Goal: Book appointment/travel/reservation

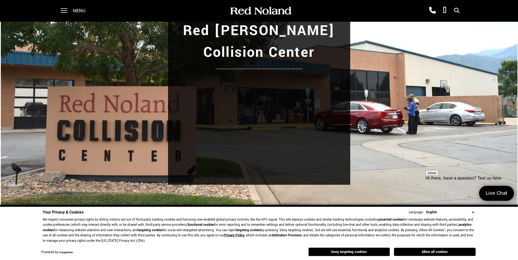
click at [472, 213] on select "English Spanish / Español English / United Kingdom Korean / 한국어 Vietnamese / Ti…" at bounding box center [450, 213] width 51 height 6
click at [418, 177] on div "Red [PERSON_NAME] Collision Center" at bounding box center [259, 99] width 381 height 181
click at [340, 253] on button "Deny targeting cookies" at bounding box center [350, 252] width 82 height 9
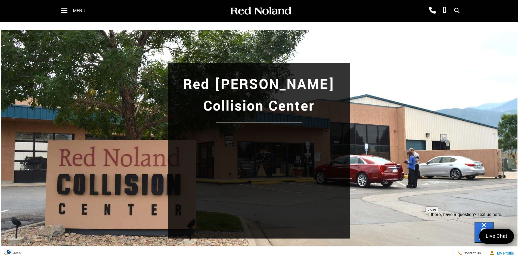
click at [71, 12] on div "Menu" at bounding box center [74, 11] width 39 height 22
click at [66, 10] on span at bounding box center [64, 11] width 7 height 22
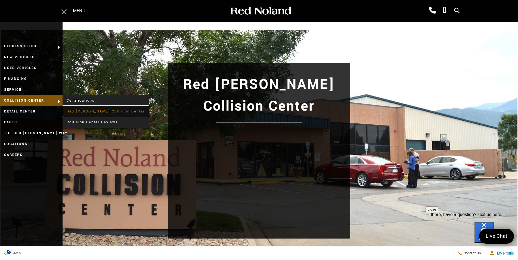
click at [112, 113] on link "Red [PERSON_NAME] Collision Center" at bounding box center [106, 111] width 86 height 11
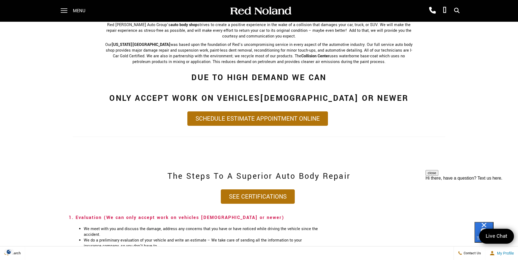
scroll to position [390, 0]
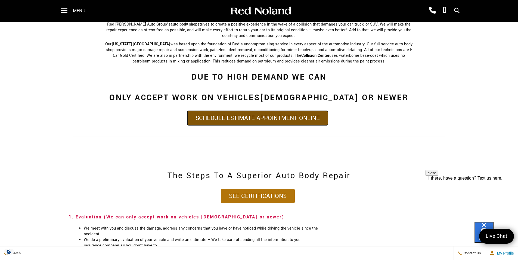
click at [248, 111] on link "Schedule Estimate Appointment Online" at bounding box center [257, 118] width 141 height 14
